Goal: Obtain resource: Download file/media

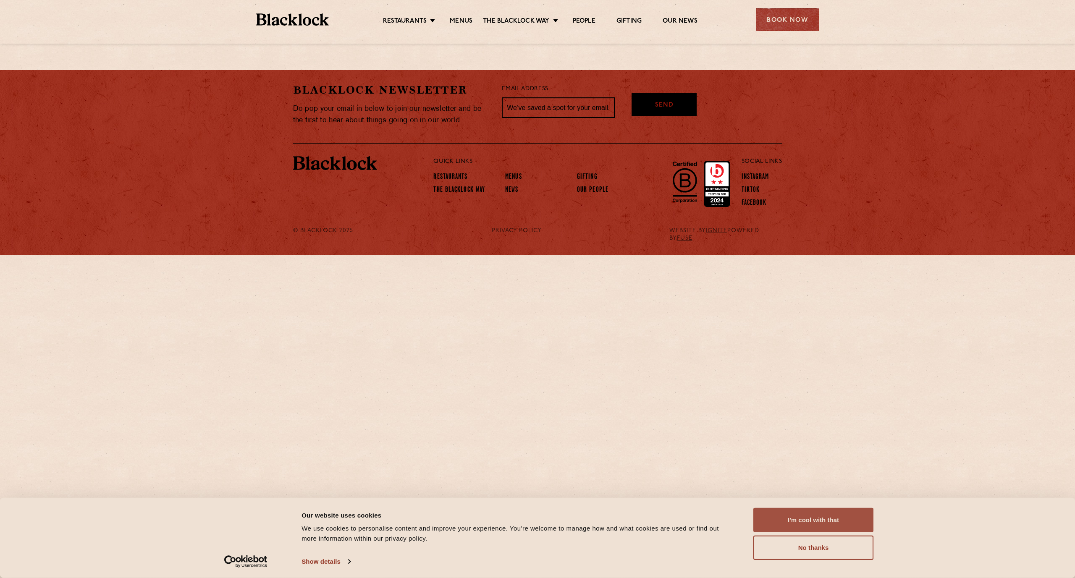
click at [847, 517] on button "I'm cool with that" at bounding box center [814, 520] width 120 height 24
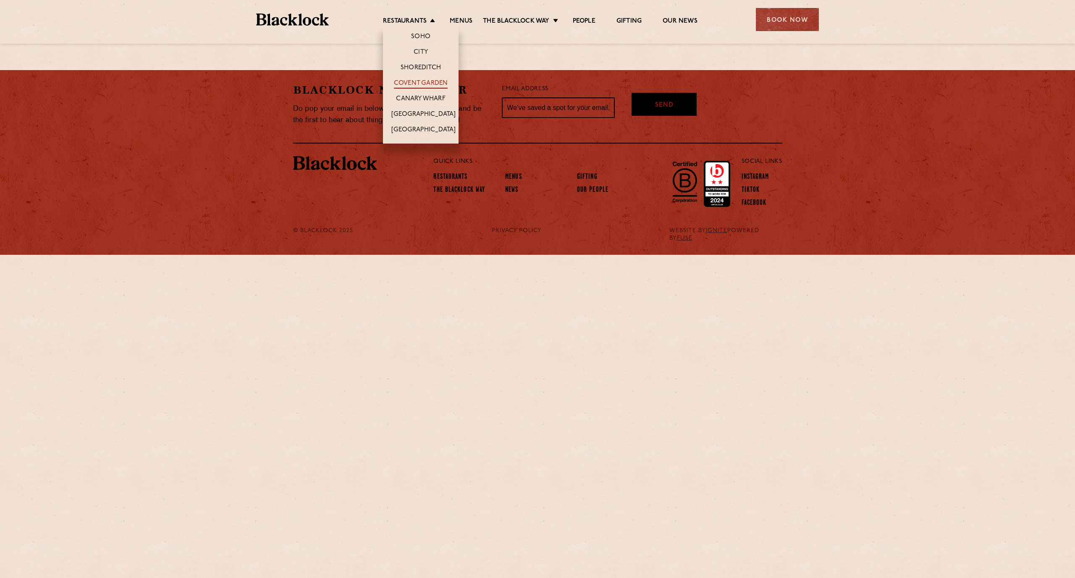
click at [427, 85] on link "Covent Garden" at bounding box center [421, 83] width 54 height 9
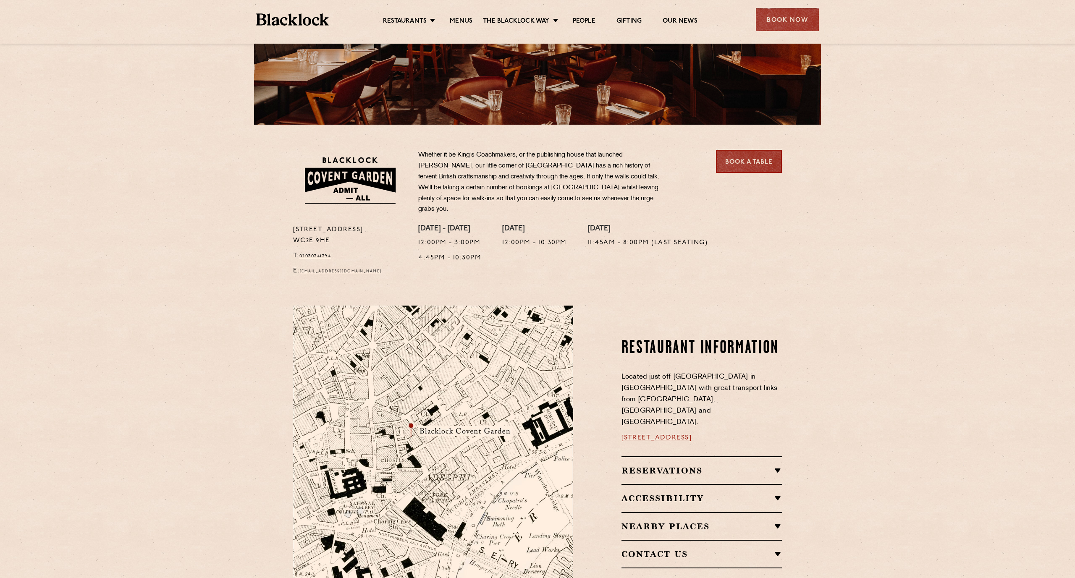
scroll to position [179, 0]
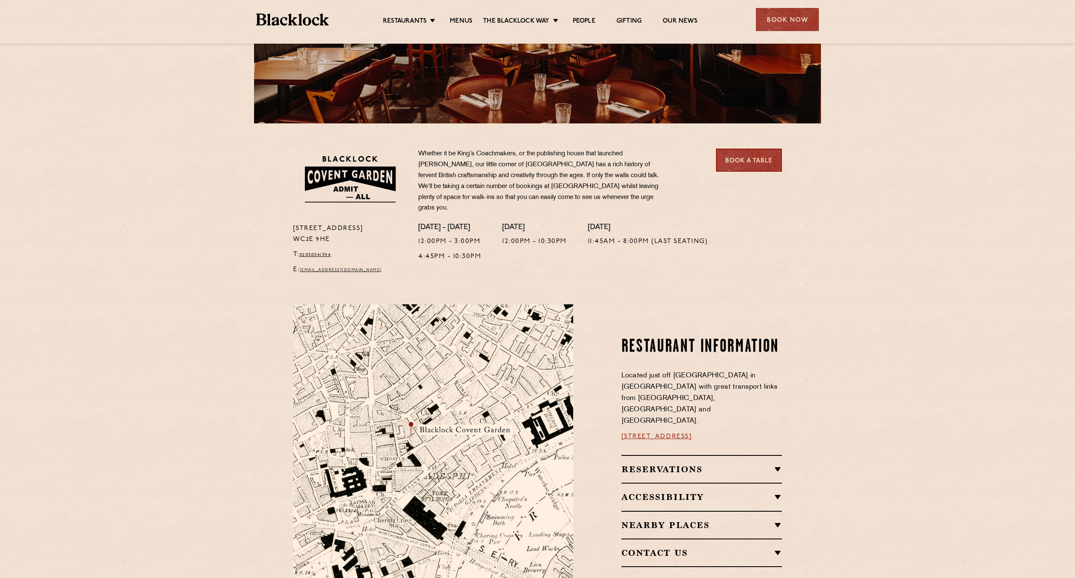
click at [746, 165] on link "Book a Table" at bounding box center [749, 160] width 66 height 23
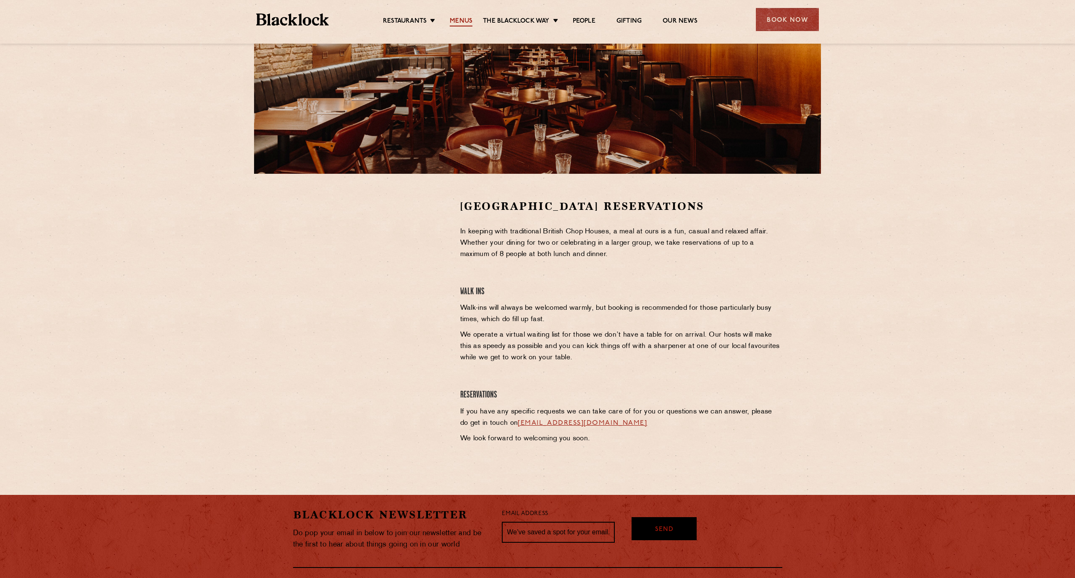
scroll to position [130, 0]
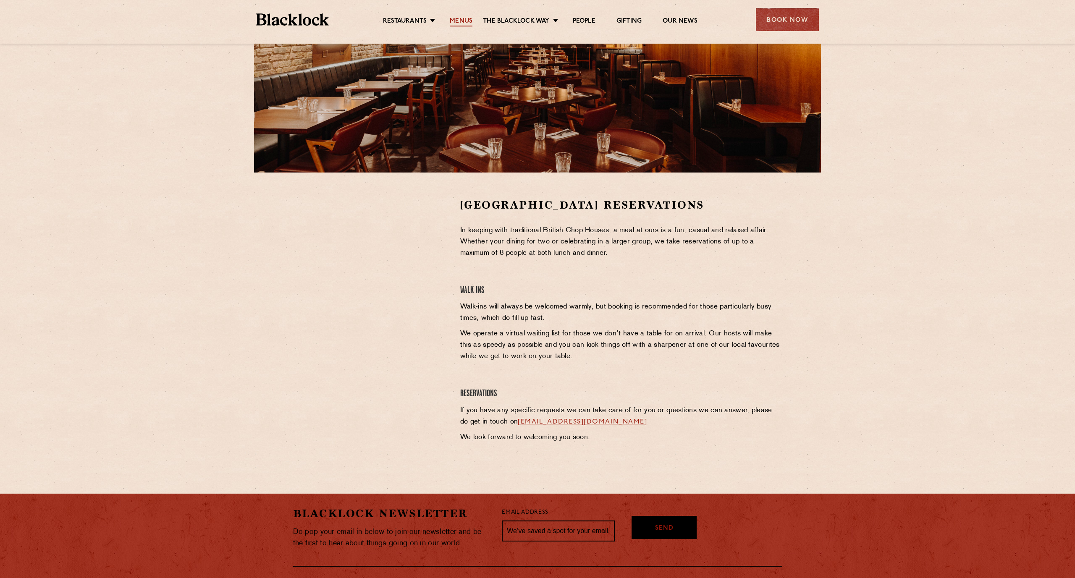
click at [463, 22] on link "Menus" at bounding box center [461, 21] width 23 height 9
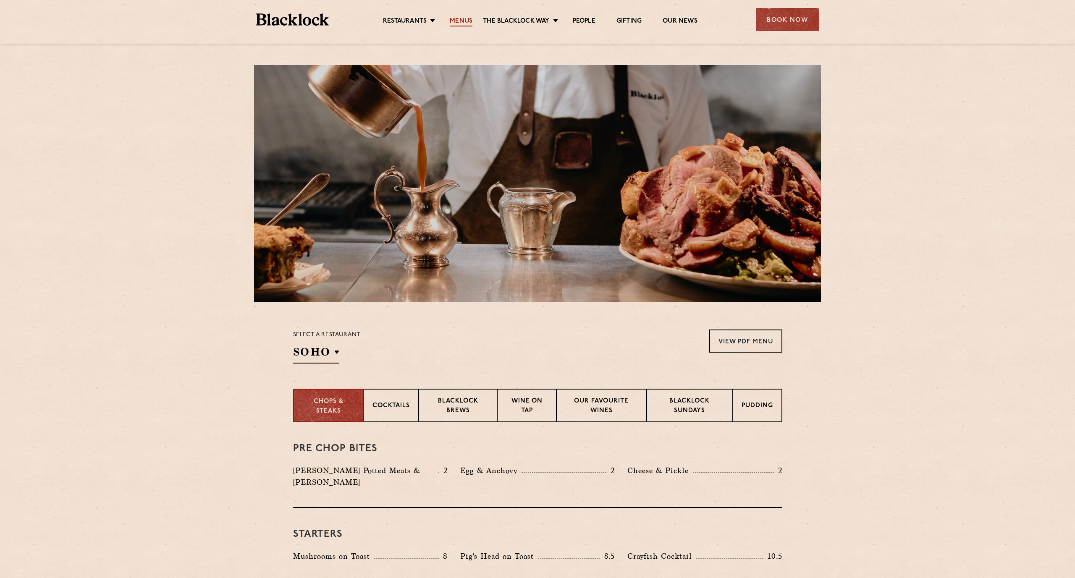
click at [461, 25] on link "Menus" at bounding box center [461, 21] width 23 height 9
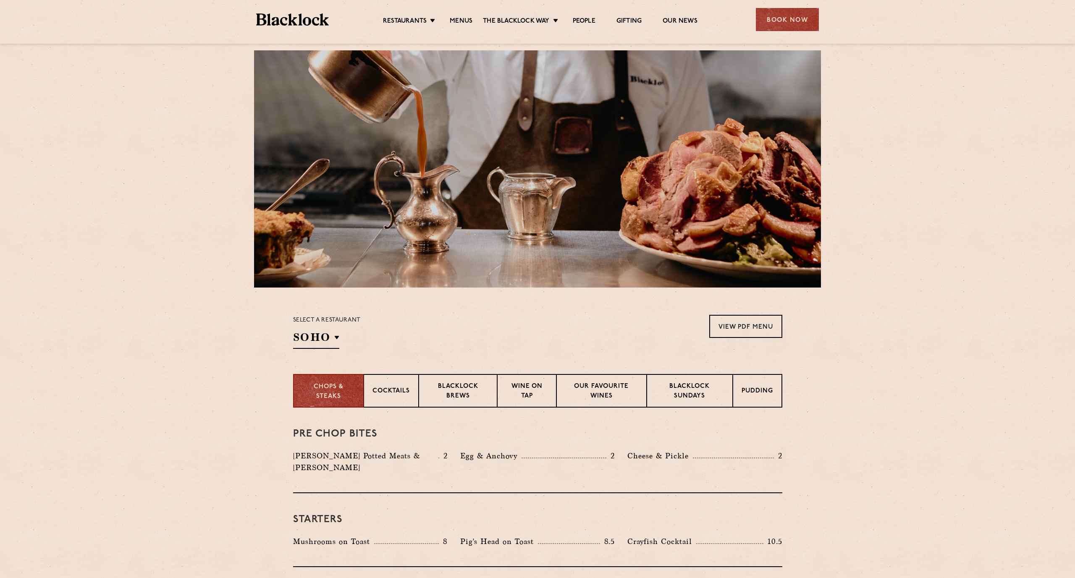
scroll to position [37, 0]
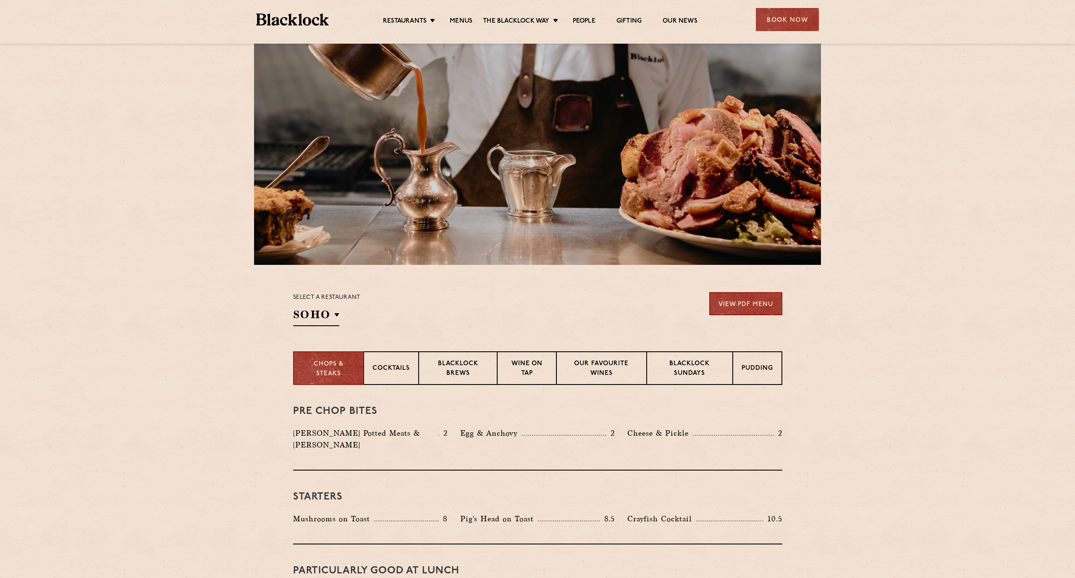
click at [750, 305] on link "View PDF Menu" at bounding box center [746, 303] width 73 height 23
